Goal: Complete application form: Complete application form

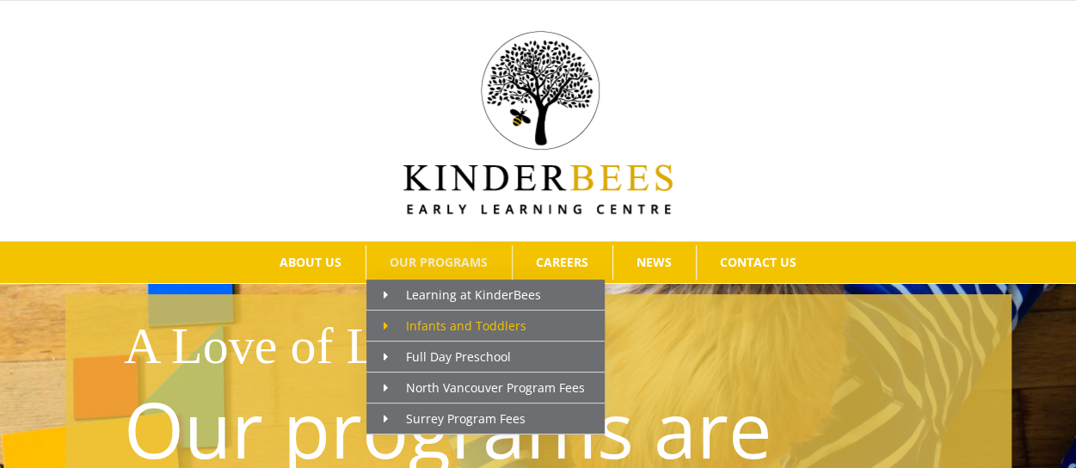
click at [446, 321] on span "Infants and Toddlers" at bounding box center [454, 325] width 143 height 16
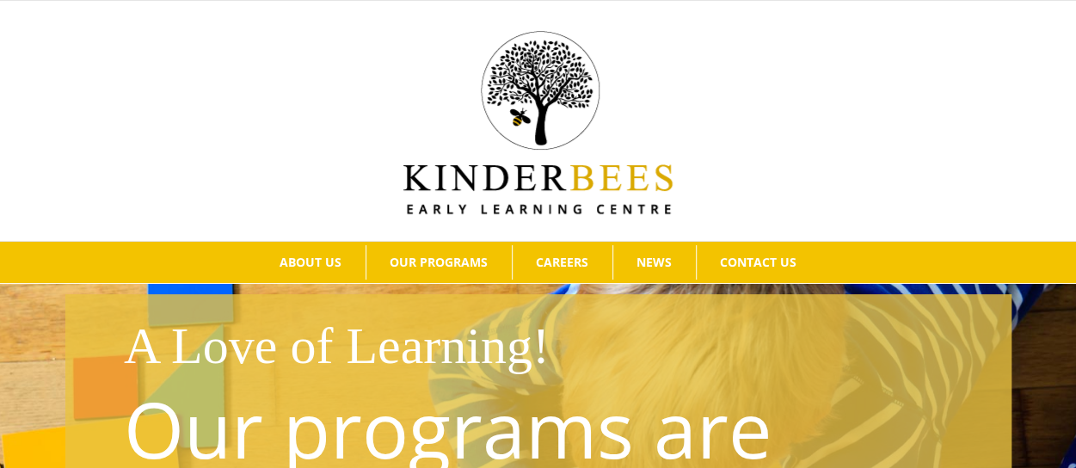
scroll to position [221, 0]
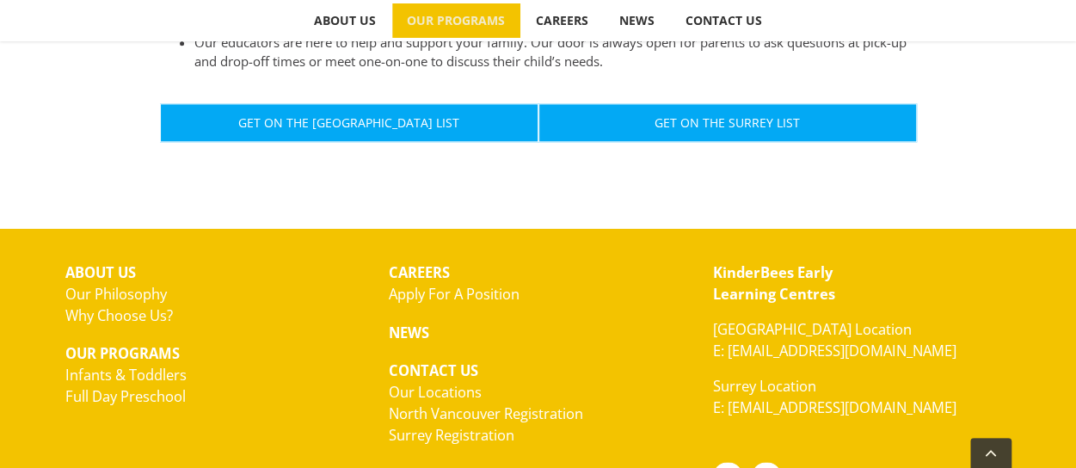
scroll to position [1114, 0]
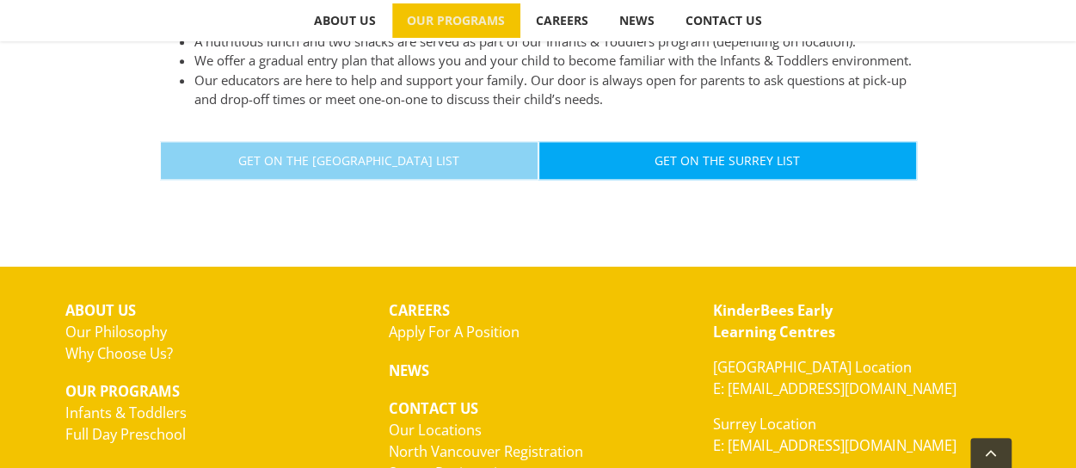
click at [397, 166] on link "Get On The [GEOGRAPHIC_DATA] List" at bounding box center [349, 160] width 378 height 39
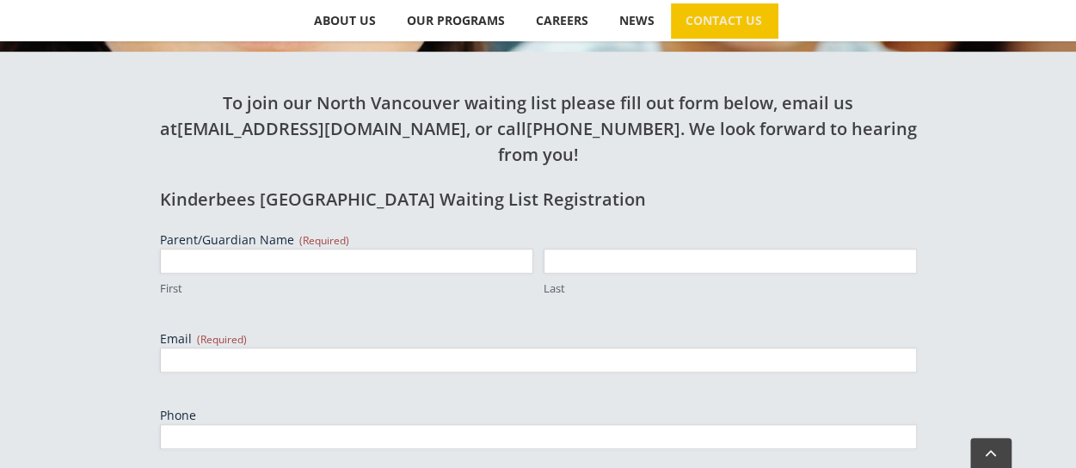
scroll to position [567, 0]
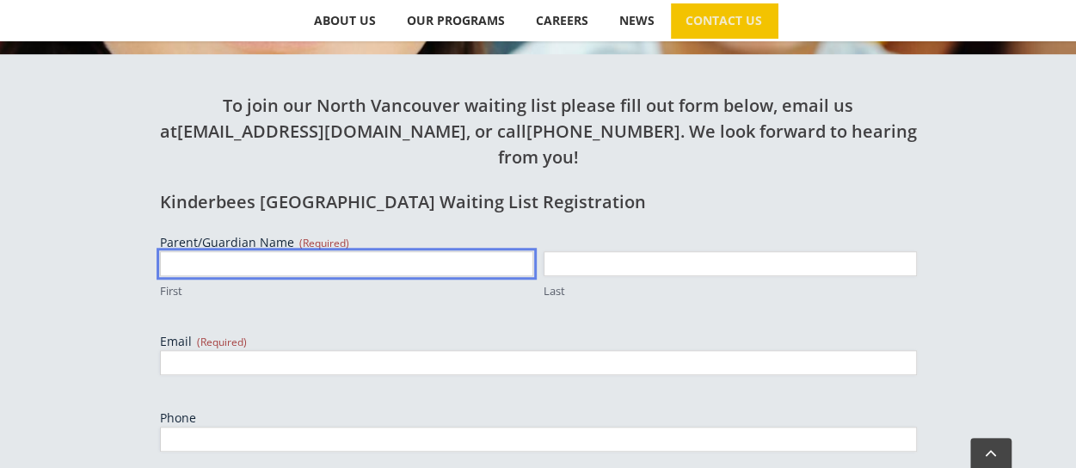
click at [239, 251] on input "First" at bounding box center [346, 263] width 373 height 25
type input "Andrea"
type input "Brennan"
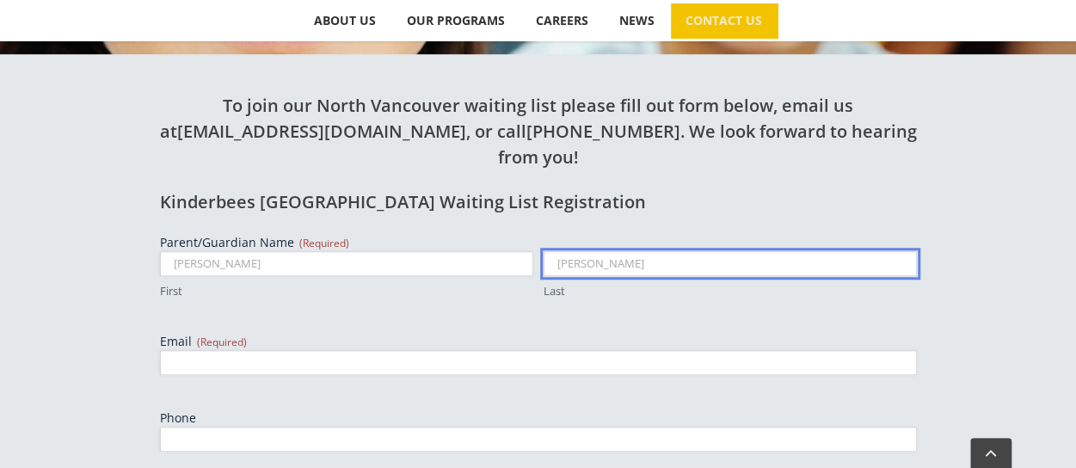
type input "andrea.brennanartc@gmail.com"
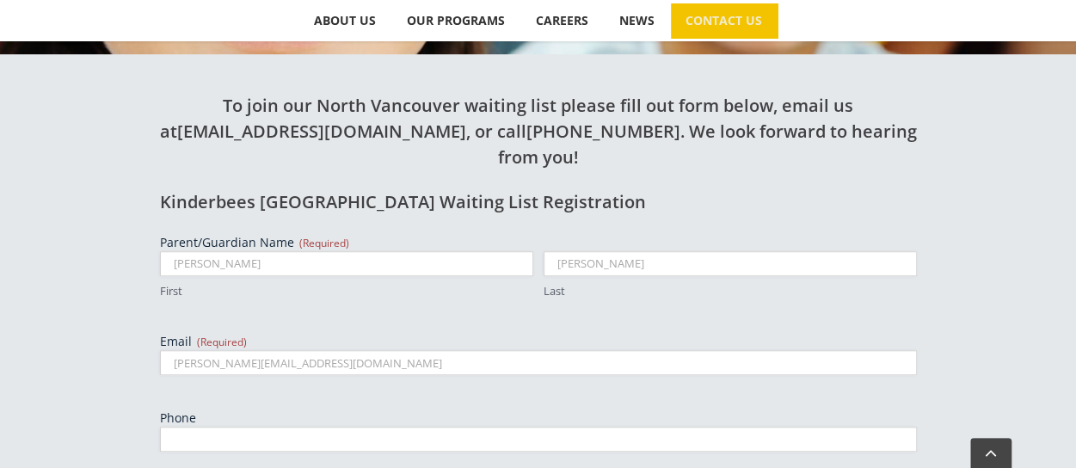
type input "7783197247"
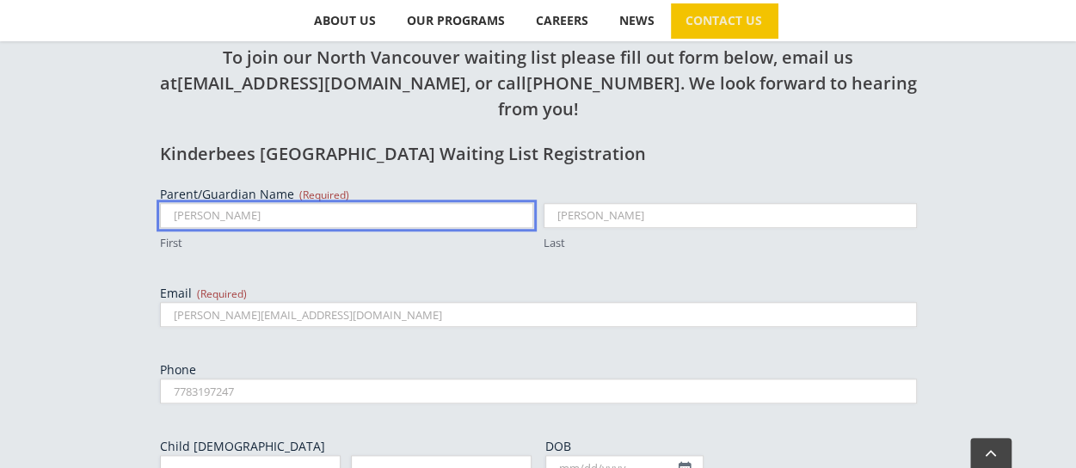
scroll to position [707, 0]
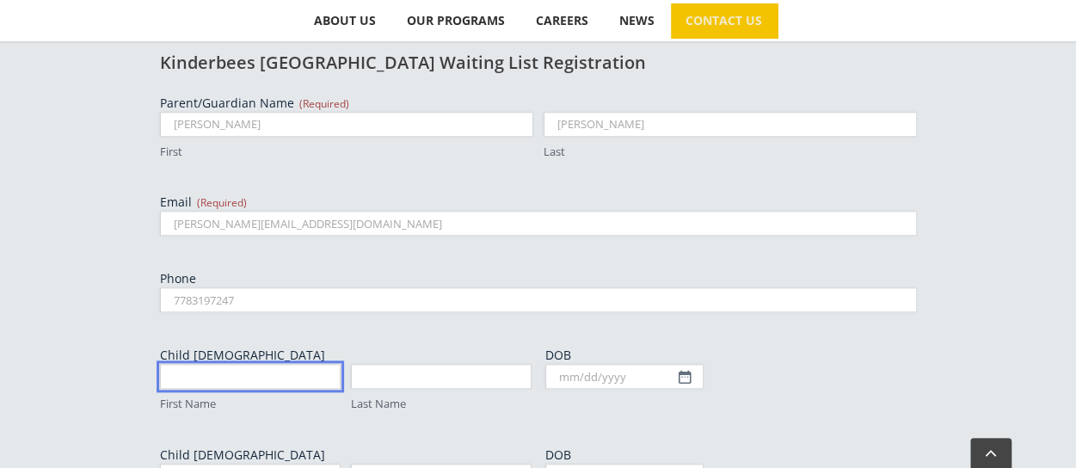
click at [257, 364] on input "First Name" at bounding box center [250, 376] width 181 height 25
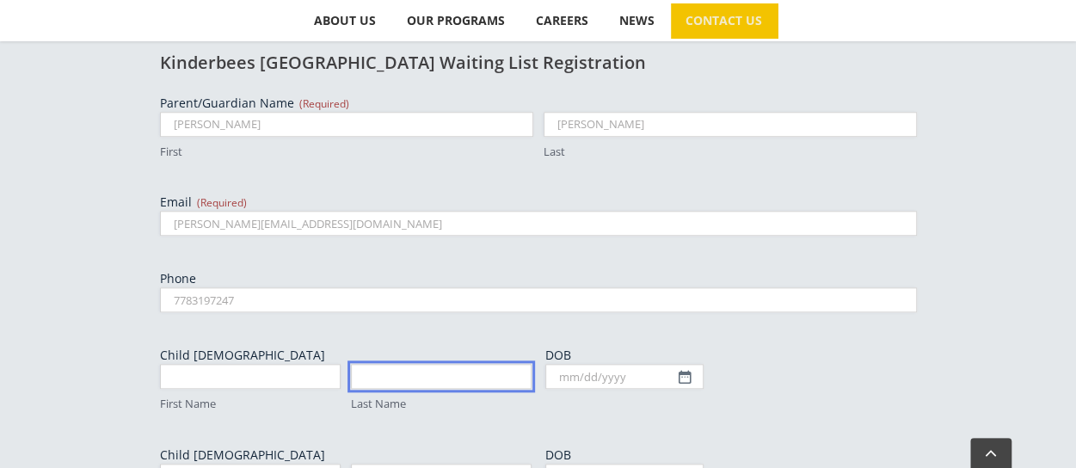
click at [406, 364] on input "Last Name" at bounding box center [441, 376] width 181 height 25
type input "Kavanagh"
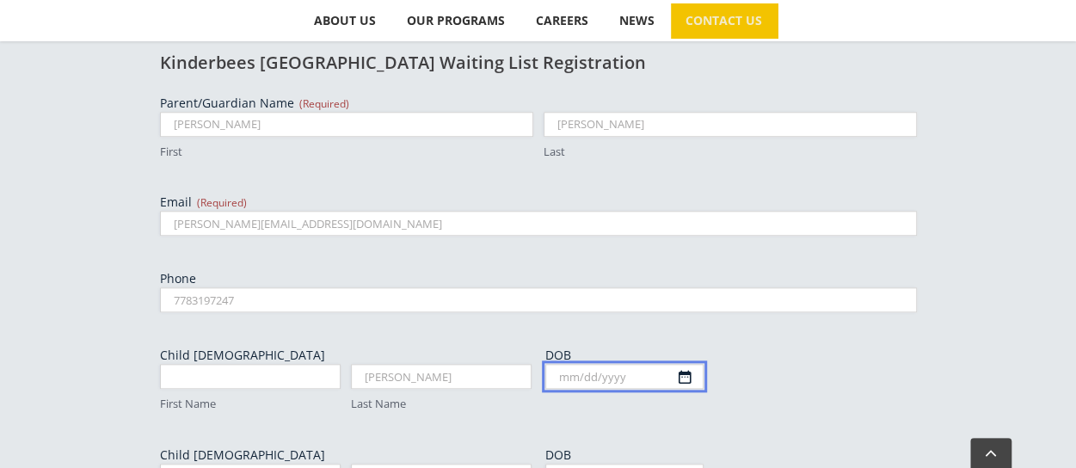
click at [642, 364] on input "DOB" at bounding box center [624, 376] width 158 height 25
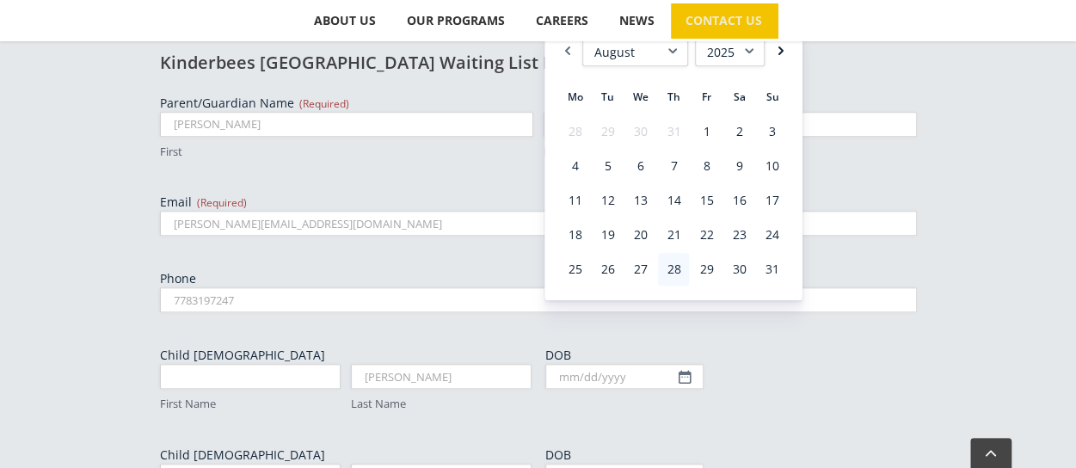
click at [781, 54] on link "Next" at bounding box center [779, 51] width 17 height 30
click at [774, 144] on link "7" at bounding box center [772, 131] width 31 height 33
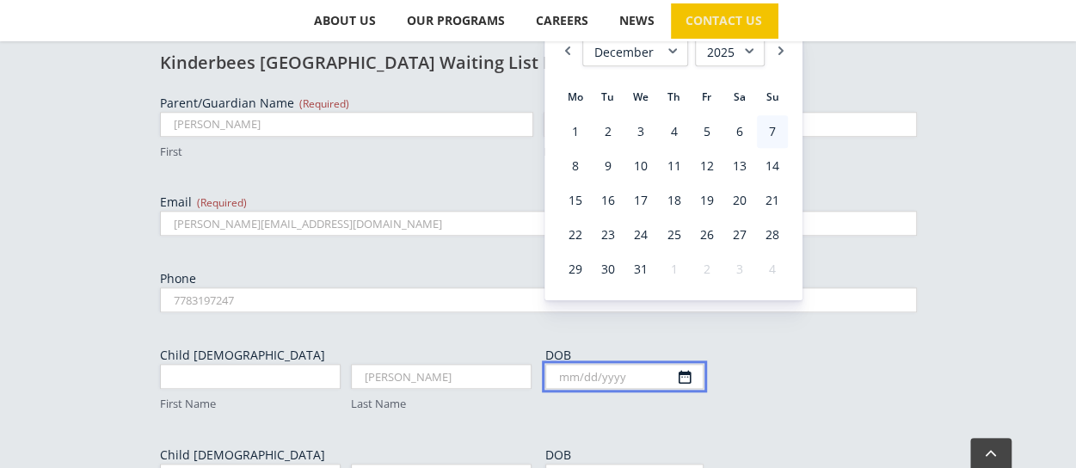
type input "12/07/2025"
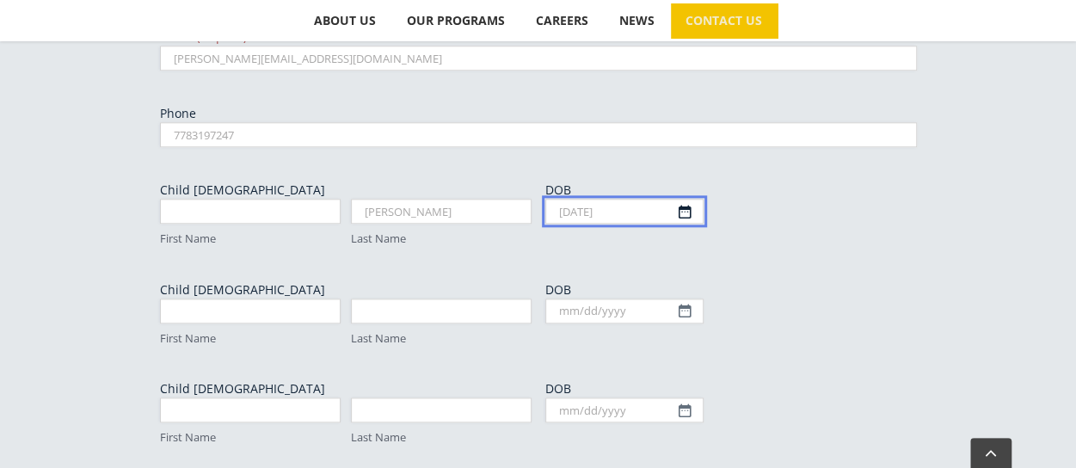
scroll to position [974, 0]
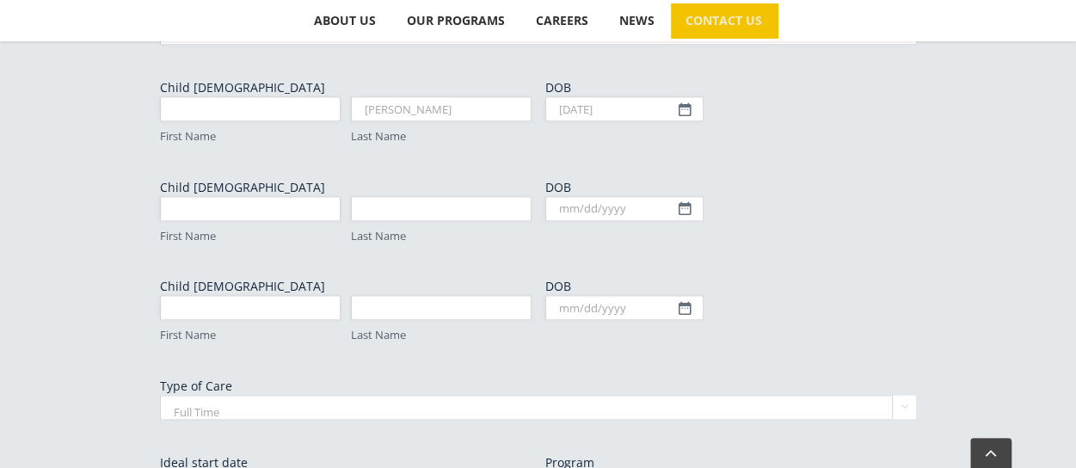
click at [900, 395] on select "Full Time Part Time" at bounding box center [538, 407] width 757 height 25
select select "Part Time"
click at [160, 395] on select "Full Time Part Time" at bounding box center [538, 407] width 757 height 25
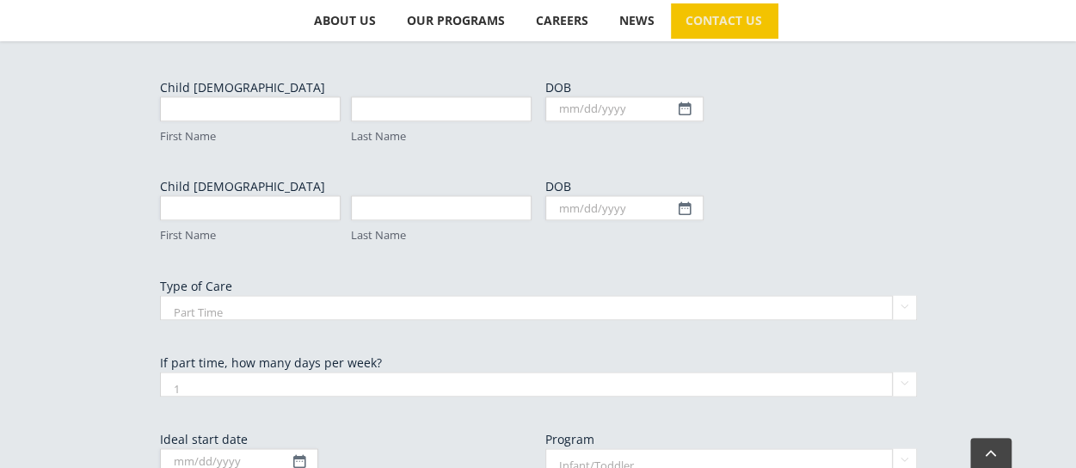
scroll to position [1076, 0]
click at [328, 370] on select "1 2 3 4 5" at bounding box center [538, 382] width 757 height 25
select select "3"
click at [160, 370] on select "1 2 3 4 5" at bounding box center [538, 382] width 757 height 25
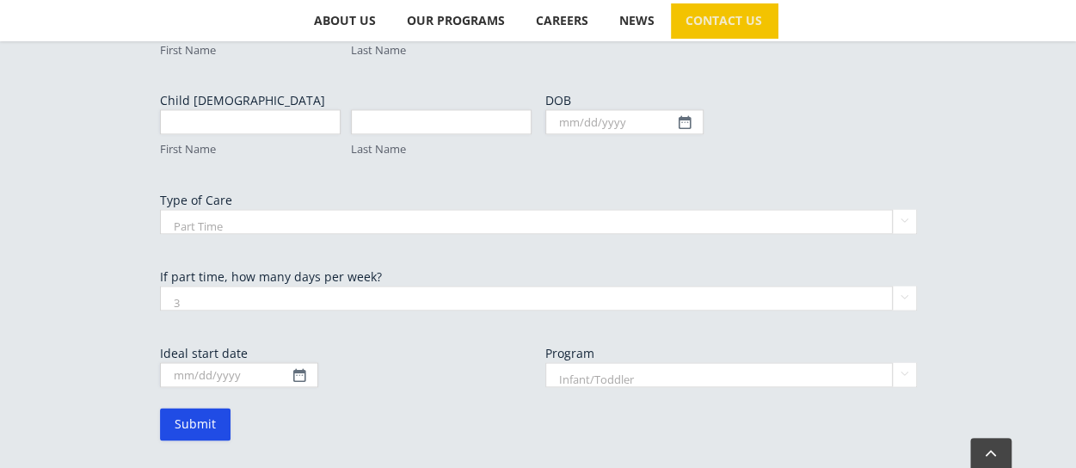
scroll to position [1165, 0]
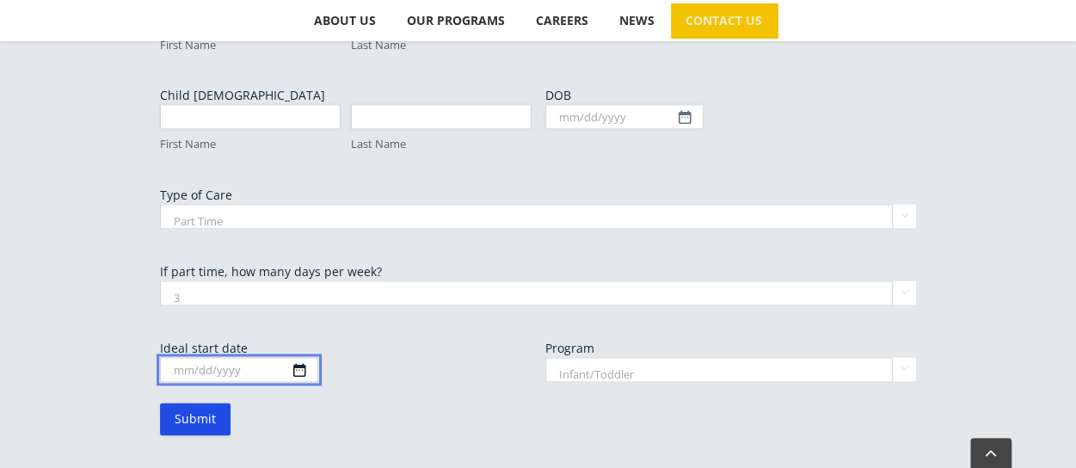
click at [246, 357] on input "Ideal start date" at bounding box center [239, 369] width 158 height 25
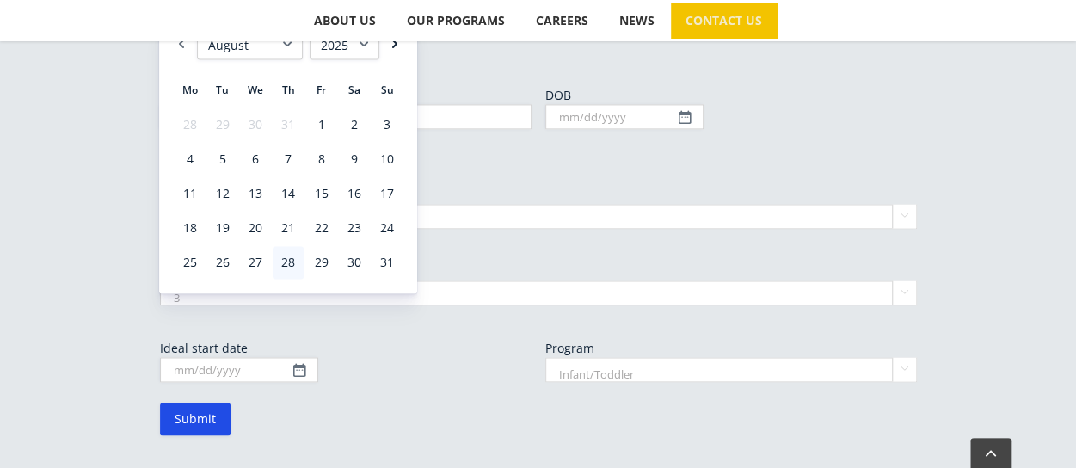
click at [401, 46] on link "Next" at bounding box center [394, 44] width 17 height 30
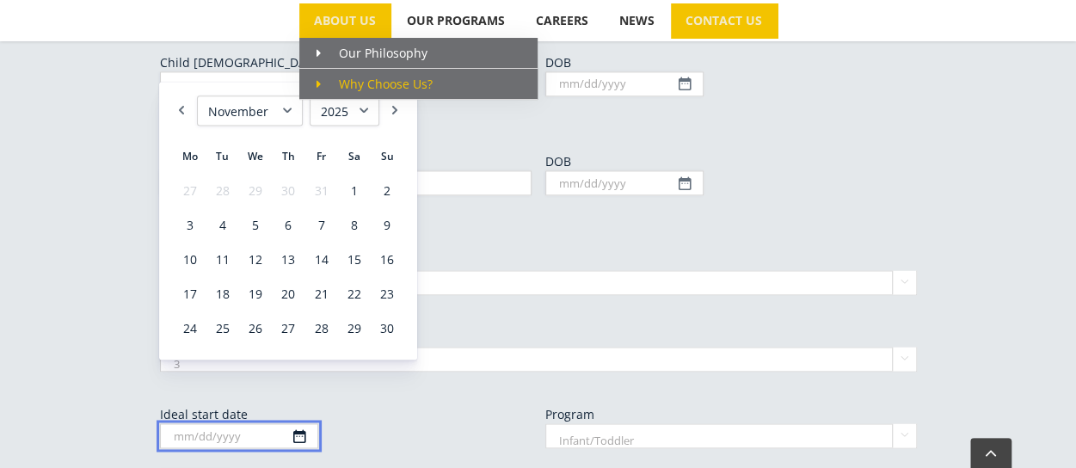
scroll to position [1092, 0]
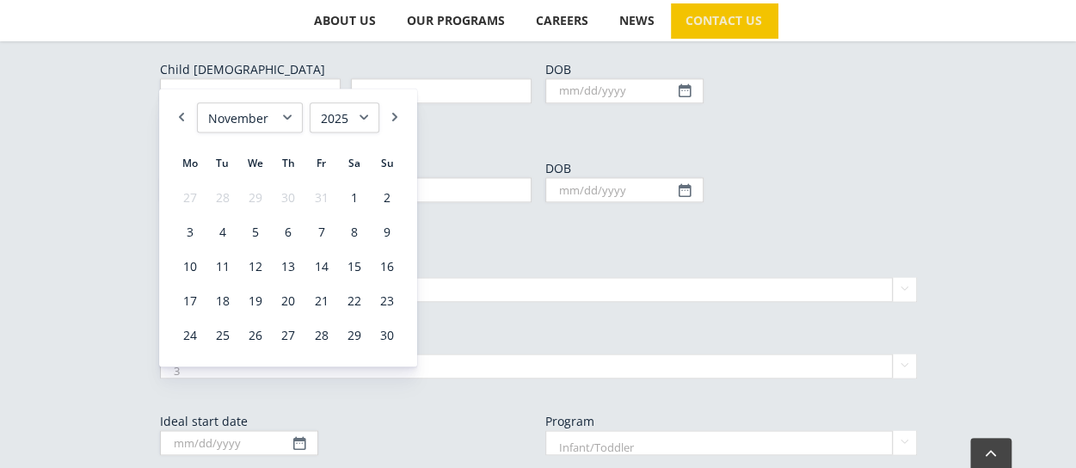
click at [371, 118] on select "1925 1926 1927 1928 1929 1930 1931 1932 1933 1934 1935 1936 1937 1938 1939 1940…" at bounding box center [345, 117] width 70 height 30
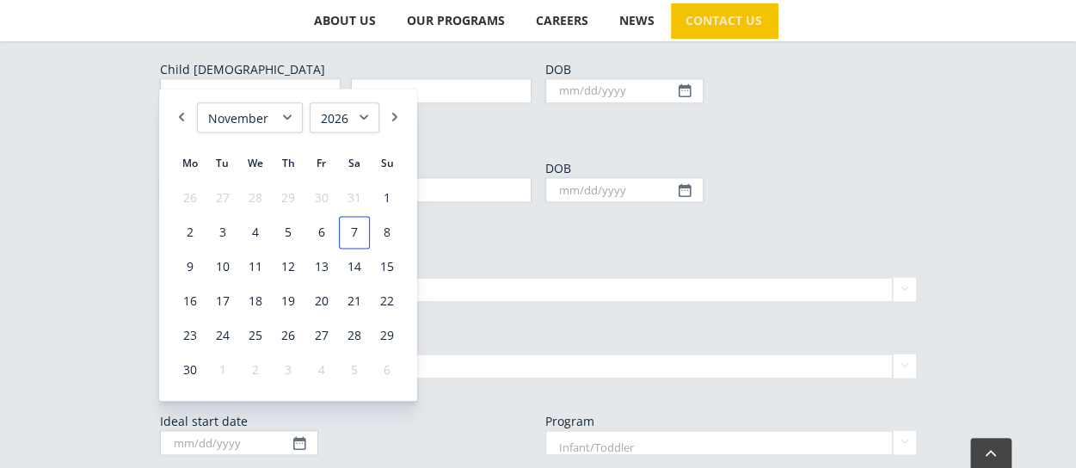
click at [340, 242] on link "7" at bounding box center [354, 232] width 31 height 33
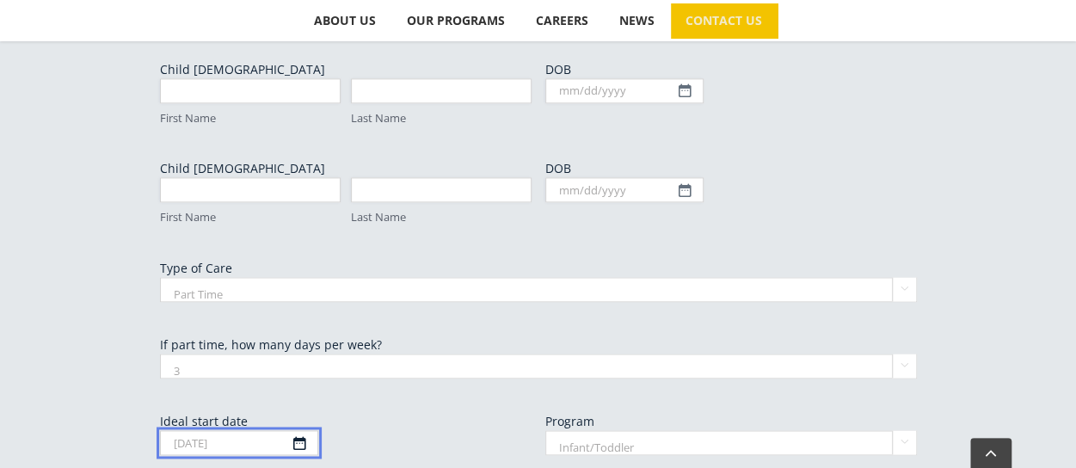
click at [240, 430] on input "11/07/2026" at bounding box center [239, 442] width 158 height 25
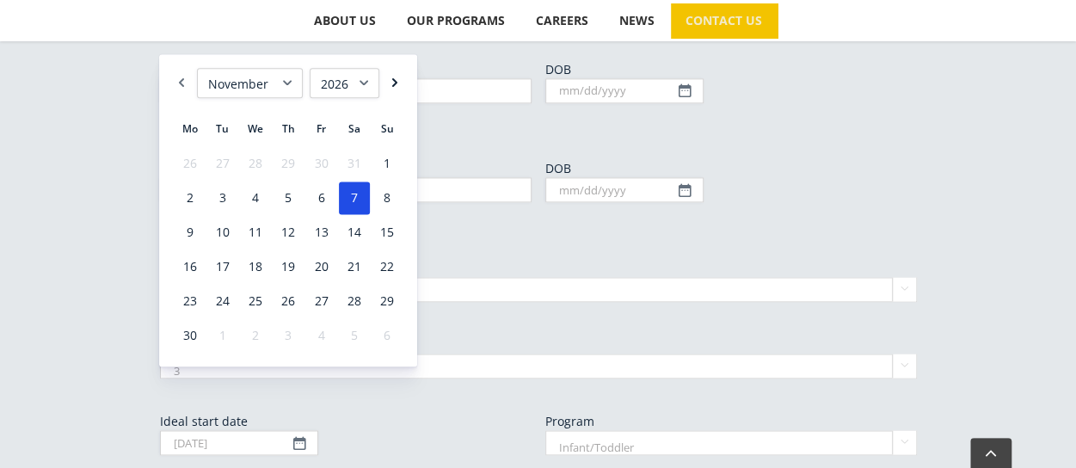
click at [395, 76] on link "Next" at bounding box center [394, 83] width 17 height 30
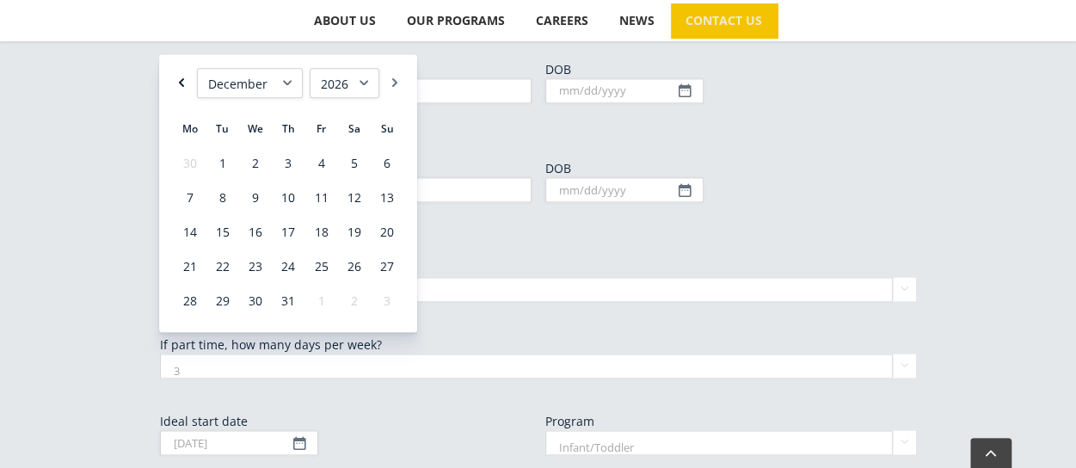
click at [181, 84] on link "Previous" at bounding box center [181, 83] width 17 height 30
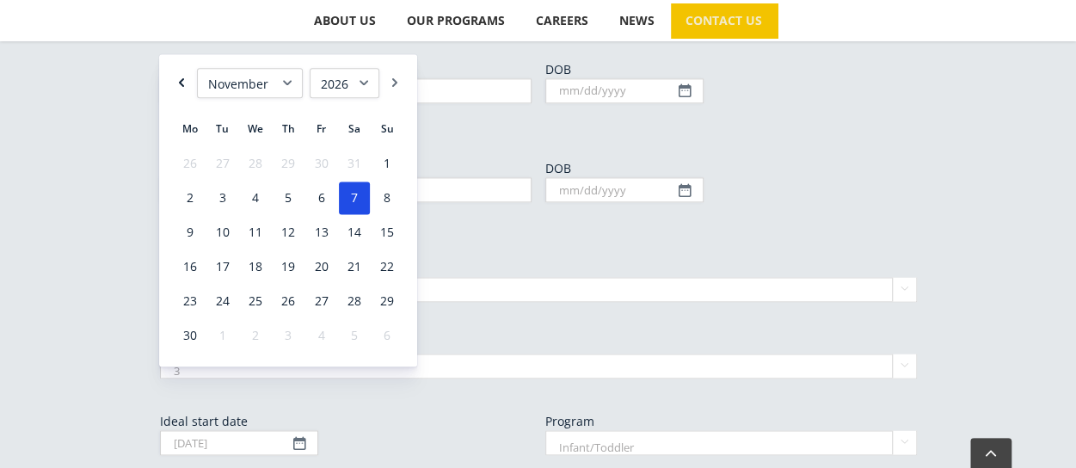
click at [181, 84] on link "Previous" at bounding box center [181, 83] width 17 height 30
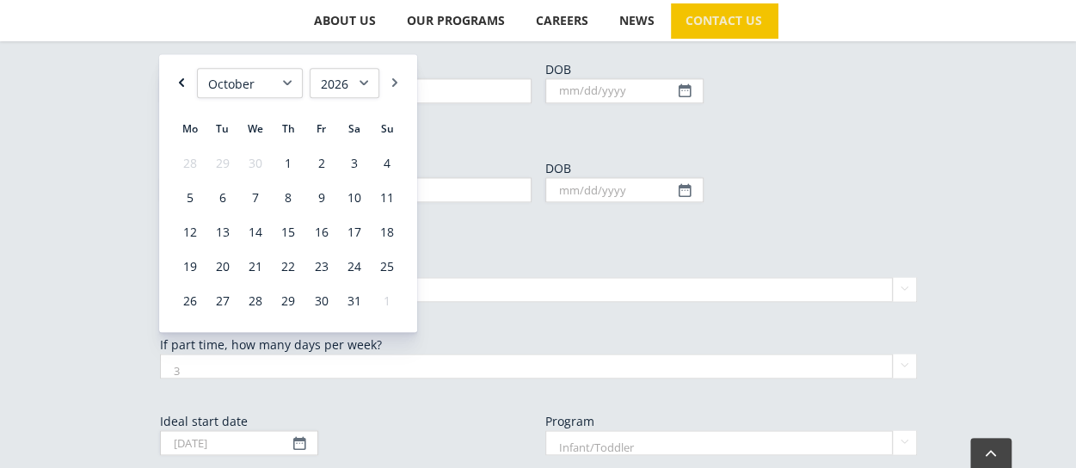
click at [177, 85] on link "Previous" at bounding box center [181, 83] width 17 height 30
click at [222, 161] on link "1" at bounding box center [222, 163] width 31 height 33
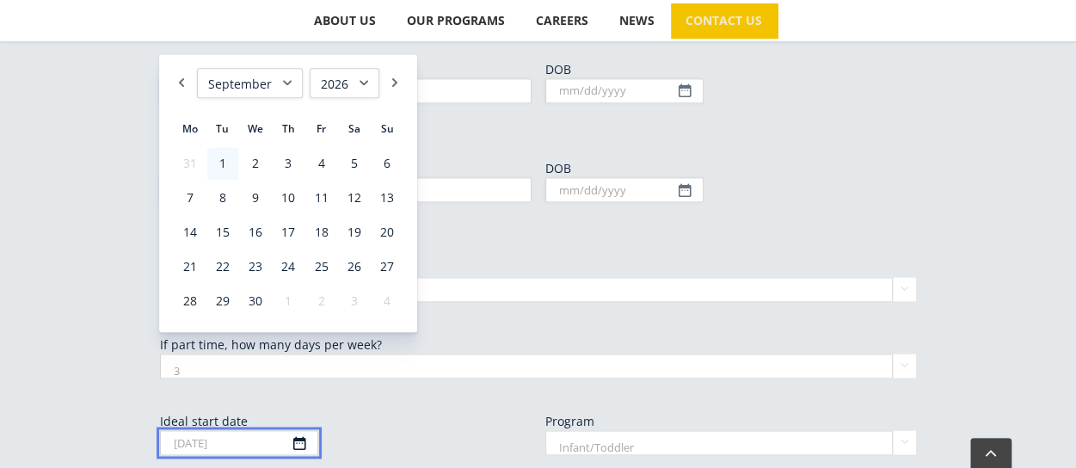
type input "09/01/2026"
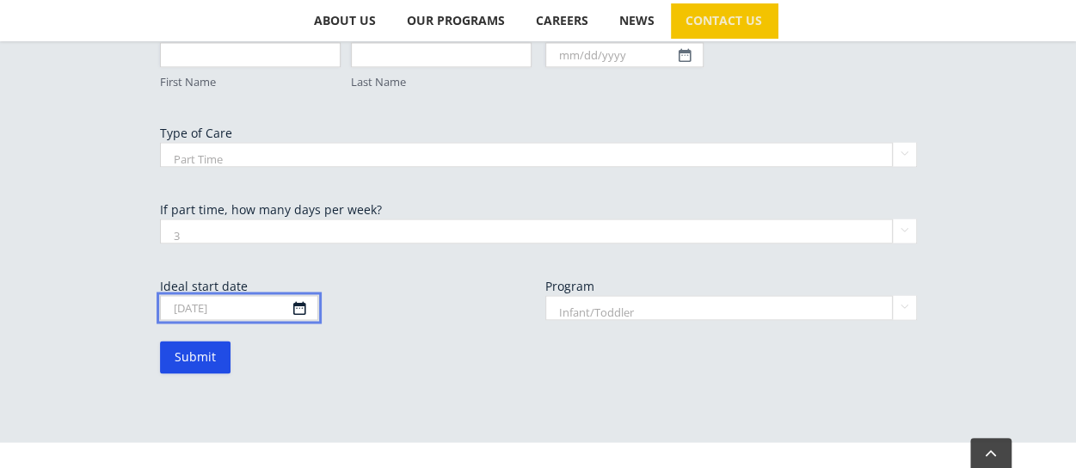
scroll to position [1232, 0]
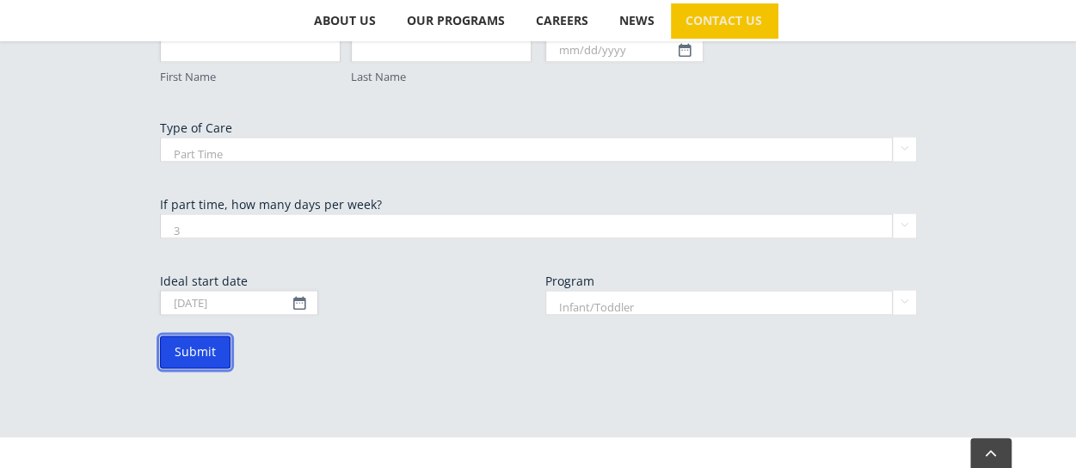
click at [204, 335] on input "Submit" at bounding box center [195, 351] width 70 height 33
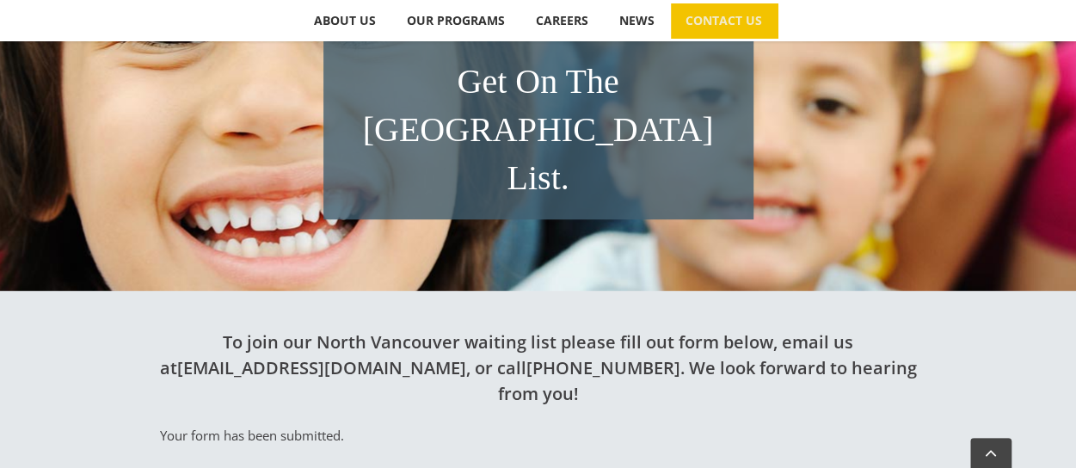
scroll to position [388, 0]
